Goal: Navigation & Orientation: Find specific page/section

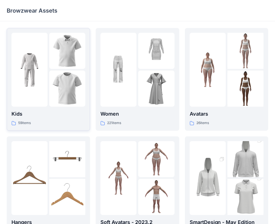
click at [47, 59] on img at bounding box center [29, 70] width 36 height 36
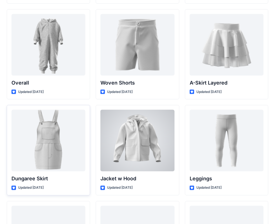
scroll to position [1551, 0]
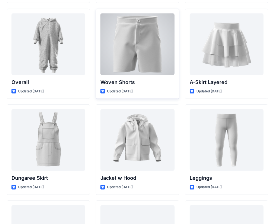
click at [130, 52] on div at bounding box center [137, 43] width 74 height 61
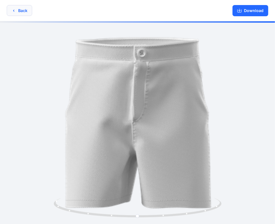
click at [10, 11] on button "Back" at bounding box center [19, 10] width 25 height 11
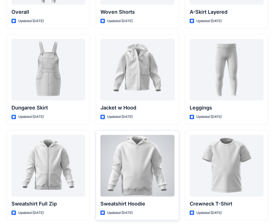
scroll to position [1634, 0]
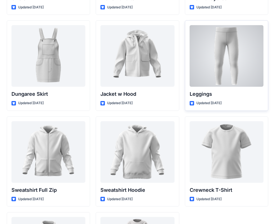
click at [218, 64] on div at bounding box center [226, 55] width 74 height 61
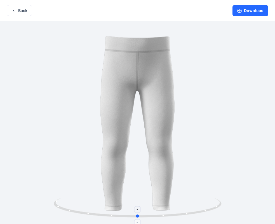
click at [163, 215] on circle at bounding box center [163, 214] width 1 height 1
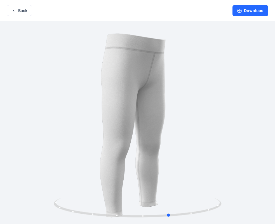
drag, startPoint x: 167, startPoint y: 214, endPoint x: 201, endPoint y: 182, distance: 46.5
click at [201, 187] on div at bounding box center [137, 122] width 275 height 203
click at [10, 9] on button "Back" at bounding box center [19, 10] width 25 height 11
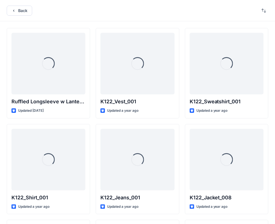
scroll to position [1634, 0]
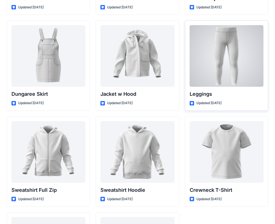
click at [219, 59] on div at bounding box center [226, 55] width 74 height 61
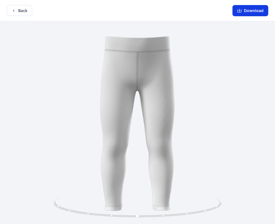
click at [239, 10] on icon "button" at bounding box center [239, 10] width 4 height 4
click at [14, 11] on icon "button" at bounding box center [13, 10] width 4 height 4
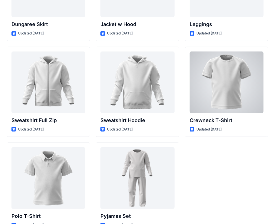
scroll to position [1717, 0]
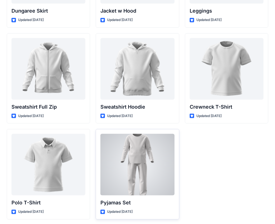
click at [139, 169] on div at bounding box center [137, 164] width 74 height 61
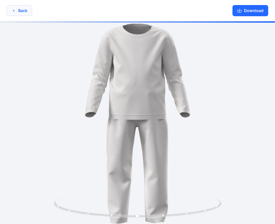
click at [11, 11] on button "Back" at bounding box center [19, 10] width 25 height 11
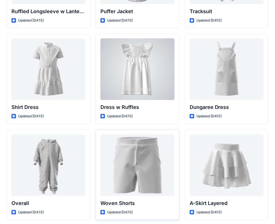
scroll to position [1466, 0]
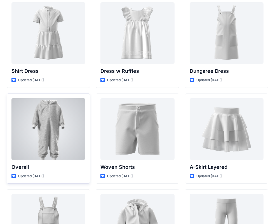
click at [53, 133] on div at bounding box center [48, 128] width 74 height 61
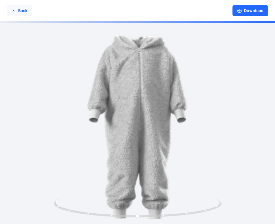
click at [13, 12] on icon "button" at bounding box center [13, 10] width 4 height 4
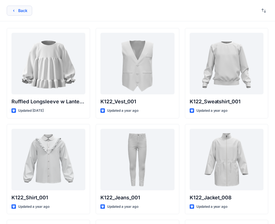
click at [12, 10] on icon "button" at bounding box center [13, 10] width 4 height 4
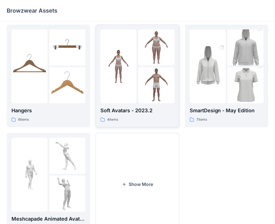
scroll to position [111, 0]
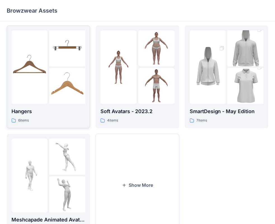
click at [35, 108] on p "Hangers" at bounding box center [48, 111] width 74 height 8
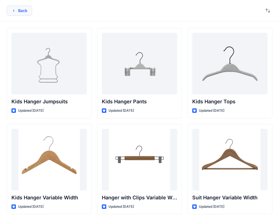
click at [13, 12] on icon "button" at bounding box center [13, 10] width 4 height 4
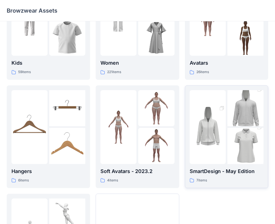
scroll to position [56, 0]
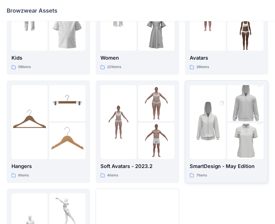
click at [211, 120] on img at bounding box center [207, 122] width 36 height 54
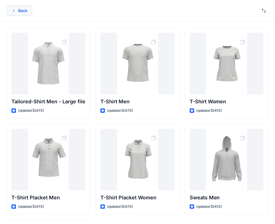
click at [21, 9] on button "Back" at bounding box center [19, 11] width 25 height 10
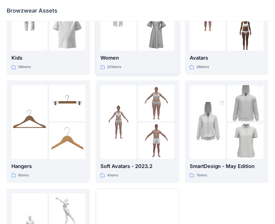
click at [121, 48] on div at bounding box center [118, 14] width 36 height 74
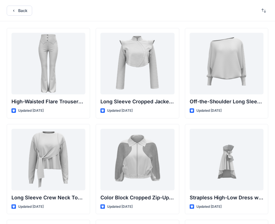
click at [239, 11] on div "Back" at bounding box center [137, 10] width 275 height 21
